Goal: Navigation & Orientation: Understand site structure

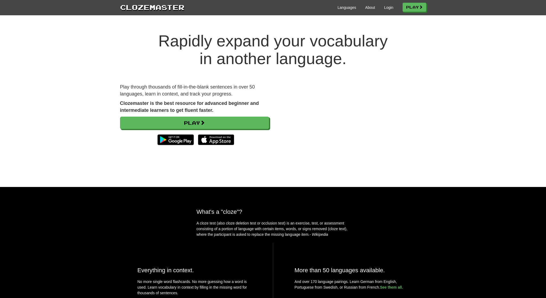
scroll to position [784, 0]
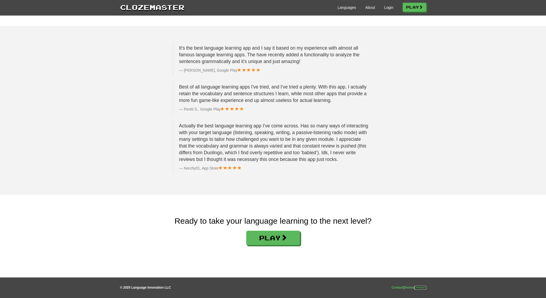
click at [418, 288] on link "Privacy" at bounding box center [421, 288] width 12 height 4
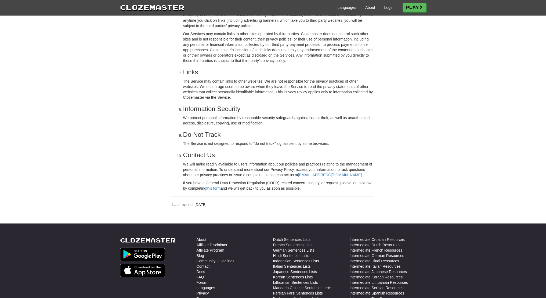
scroll to position [651, 0]
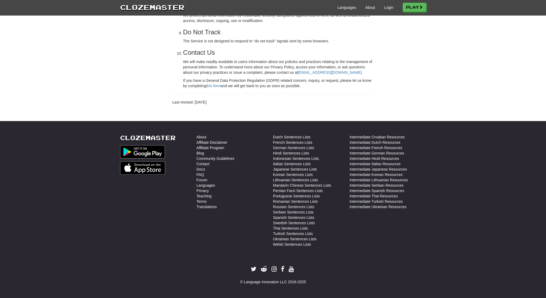
click at [282, 282] on div "© Language Innovation LLC 2016-2025" at bounding box center [273, 282] width 306 height 5
click at [249, 281] on div "© Language Innovation LLC 2016-2025" at bounding box center [273, 282] width 306 height 5
drag, startPoint x: 249, startPoint y: 281, endPoint x: 284, endPoint y: 281, distance: 34.9
click at [284, 281] on div "© Language Innovation LLC 2016-2025" at bounding box center [273, 282] width 306 height 5
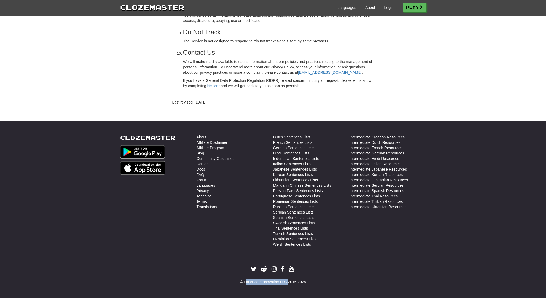
copy div "Language Innovation LLC"
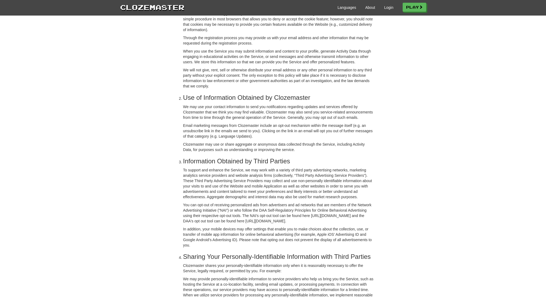
scroll to position [0, 0]
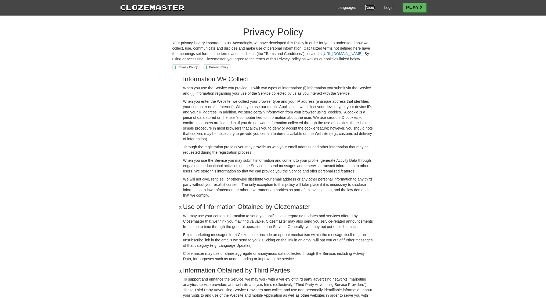
click at [366, 6] on link "About" at bounding box center [370, 7] width 10 height 5
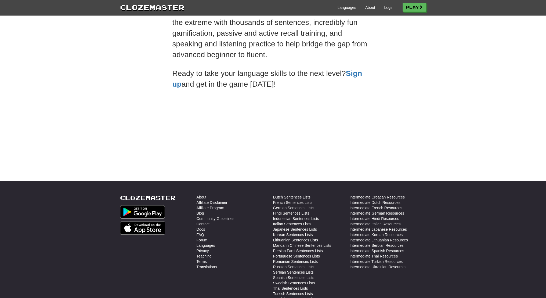
scroll to position [191, 0]
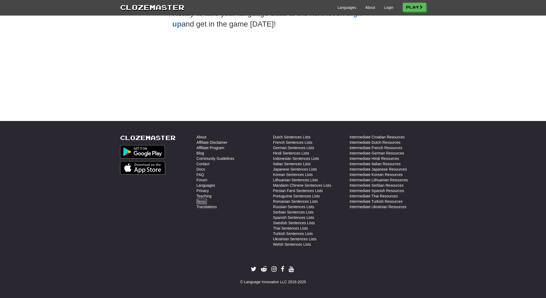
click at [199, 202] on link "Terms" at bounding box center [202, 201] width 10 height 5
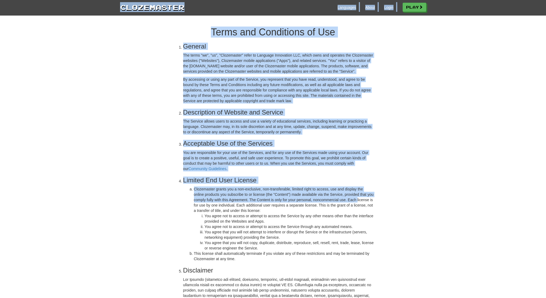
drag, startPoint x: 212, startPoint y: 20, endPoint x: 357, endPoint y: 207, distance: 236.8
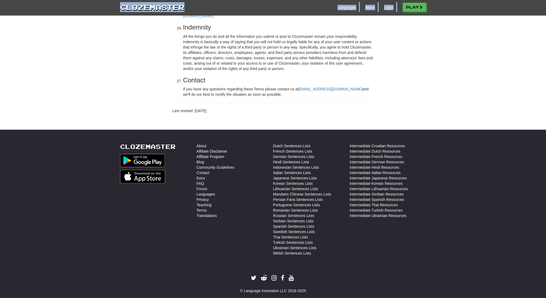
scroll to position [1244, 0]
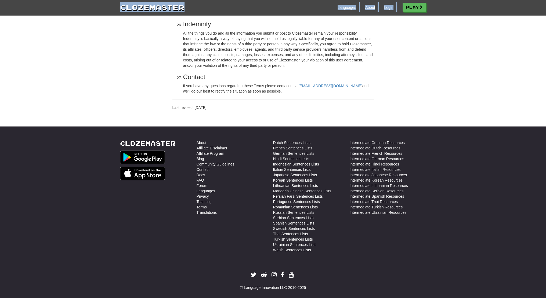
copy div "Clozemaster Languages About Login Play Terms and Conditions of Use General The …"
click at [204, 194] on link "Privacy" at bounding box center [203, 196] width 12 height 5
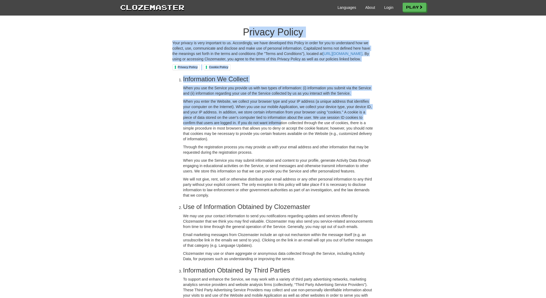
drag, startPoint x: 234, startPoint y: 34, endPoint x: 279, endPoint y: 131, distance: 107.1
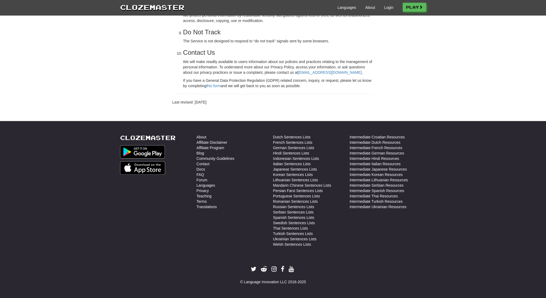
scroll to position [651, 0]
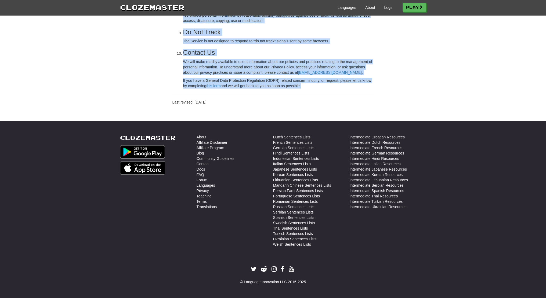
copy div "Privacy Policy Your privacy is very important to us. Accordingly, we have devel…"
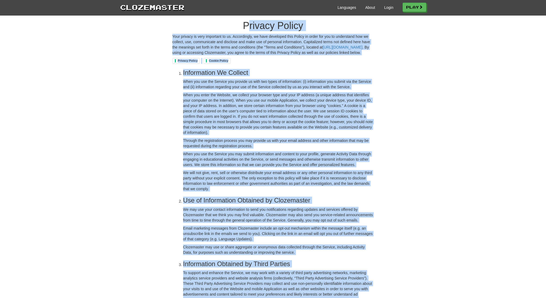
scroll to position [0, 0]
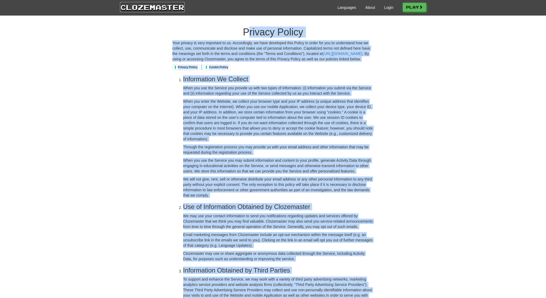
click at [155, 7] on link "Clozemaster" at bounding box center [152, 7] width 64 height 10
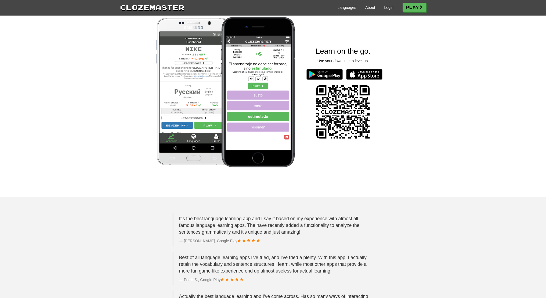
scroll to position [605, 0]
